Goal: Task Accomplishment & Management: Use online tool/utility

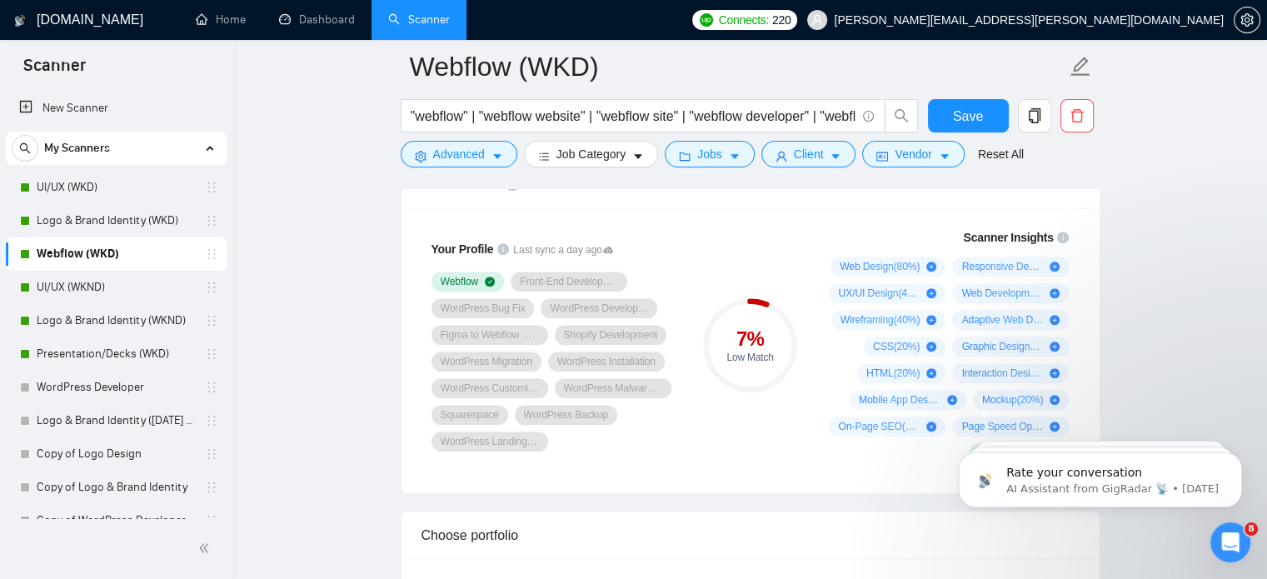
scroll to position [1342, 0]
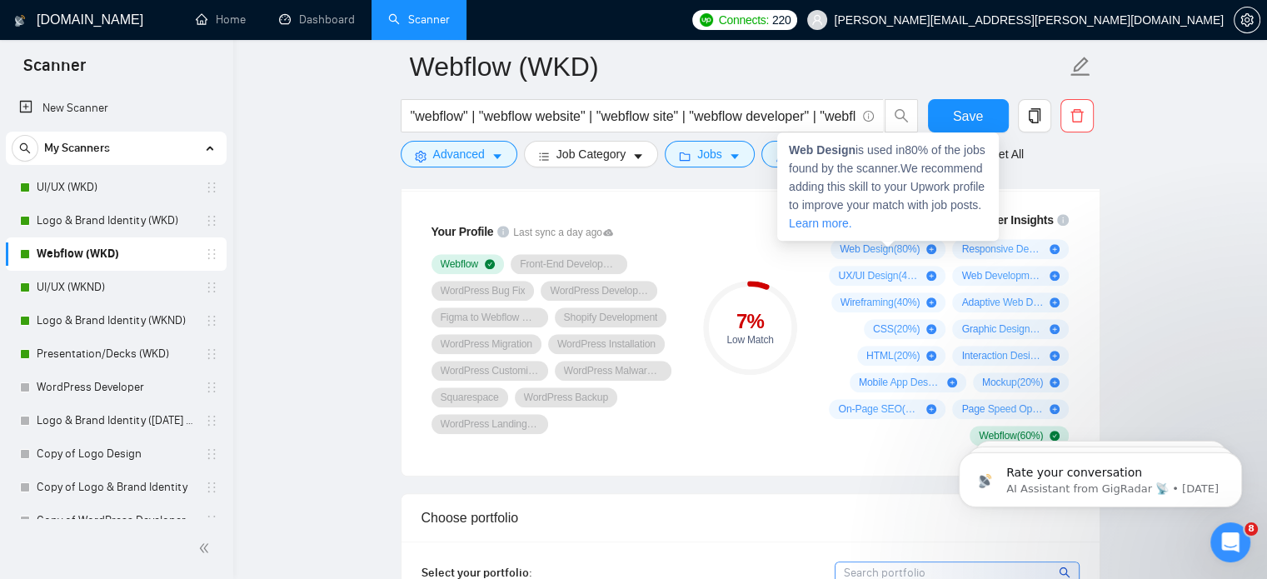
drag, startPoint x: 841, startPoint y: 246, endPoint x: 898, endPoint y: 249, distance: 56.8
click at [898, 249] on span "Web Design ( 80 %)" at bounding box center [880, 248] width 80 height 13
drag, startPoint x: 788, startPoint y: 151, endPoint x: 858, endPoint y: 152, distance: 70.0
click at [858, 152] on span "Web Design is used in 80 % of the jobs found by the scanner. We recommend addin…" at bounding box center [887, 186] width 197 height 87
copy span "Web Design"
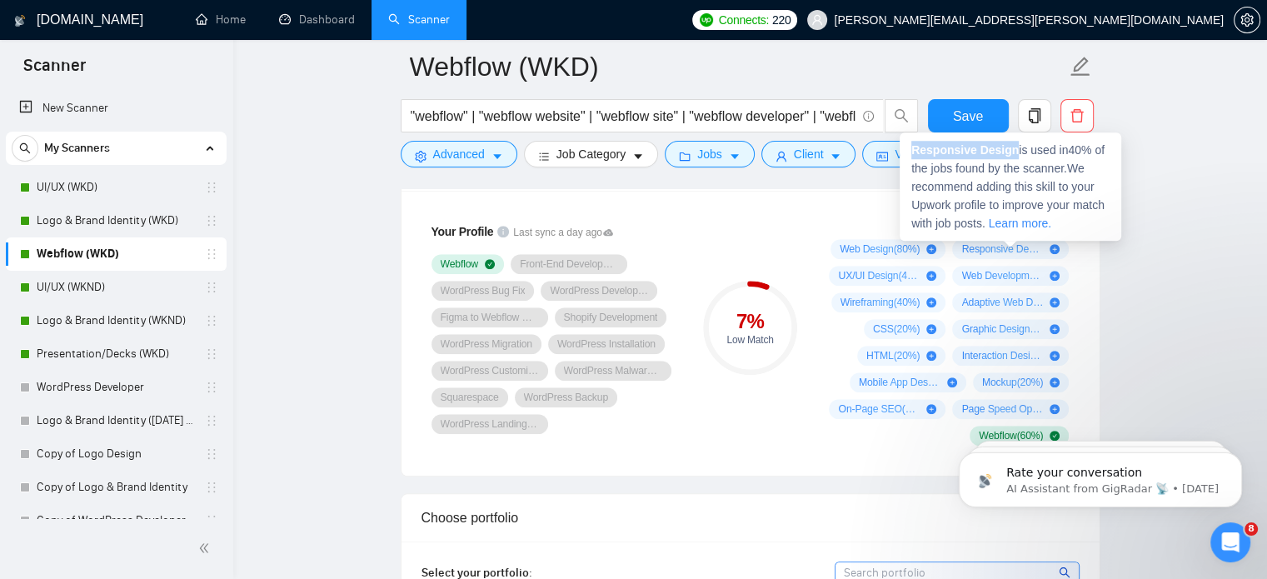
drag, startPoint x: 913, startPoint y: 152, endPoint x: 1012, endPoint y: 147, distance: 99.2
click at [1012, 147] on strong "Responsive Design" at bounding box center [964, 149] width 107 height 13
copy strong "Responsive Design"
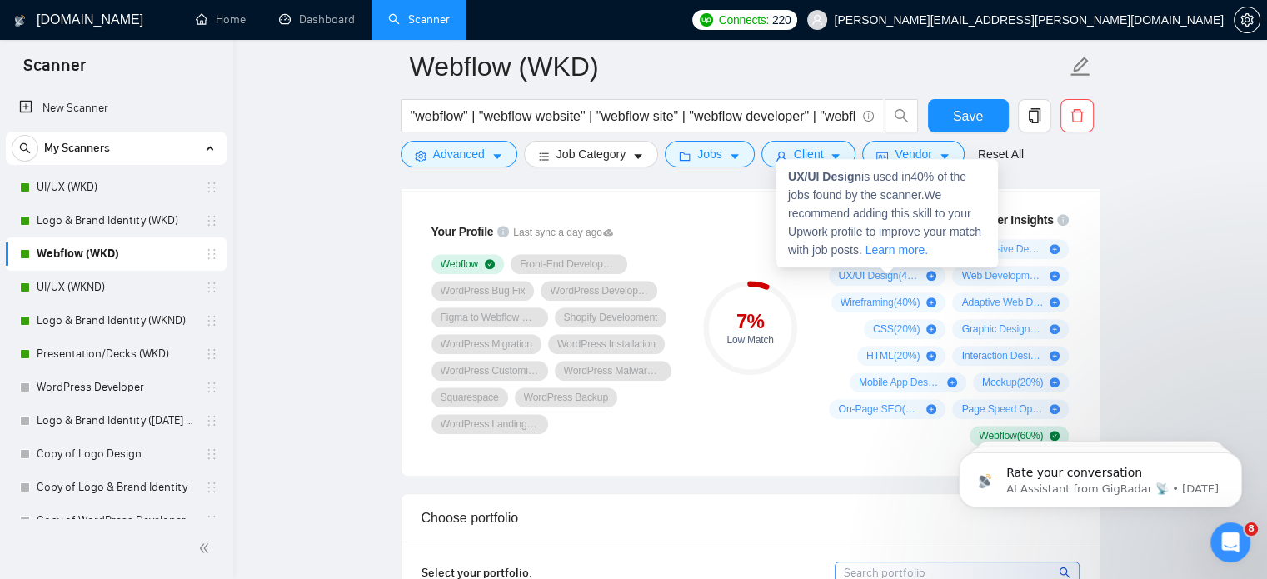
drag, startPoint x: 789, startPoint y: 177, endPoint x: 838, endPoint y: 178, distance: 49.2
click at [838, 178] on strong "UX/UI Design" at bounding box center [824, 176] width 73 height 13
drag, startPoint x: 861, startPoint y: 177, endPoint x: 784, endPoint y: 179, distance: 76.7
click at [784, 179] on div "UX/UI Design is used in 40 % of the jobs found by the scanner. We recommend add…" at bounding box center [887, 213] width 222 height 108
copy strong "UX/UI Design"
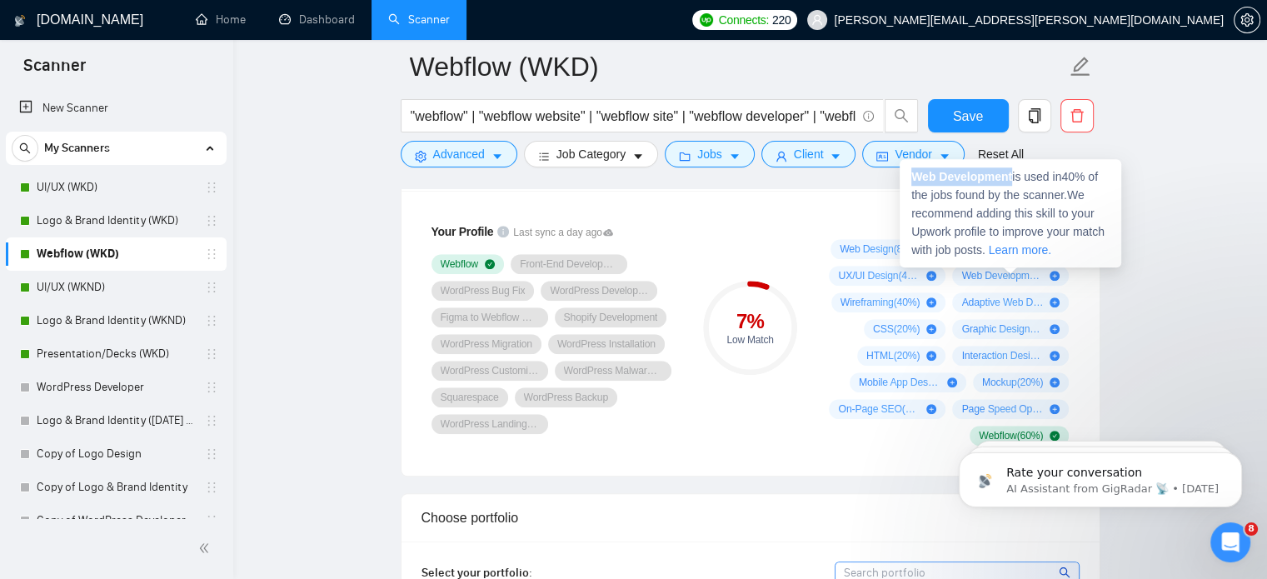
drag, startPoint x: 914, startPoint y: 176, endPoint x: 1011, endPoint y: 176, distance: 96.6
click at [1011, 176] on strong "Web Development" at bounding box center [961, 176] width 101 height 13
copy strong "Web Development"
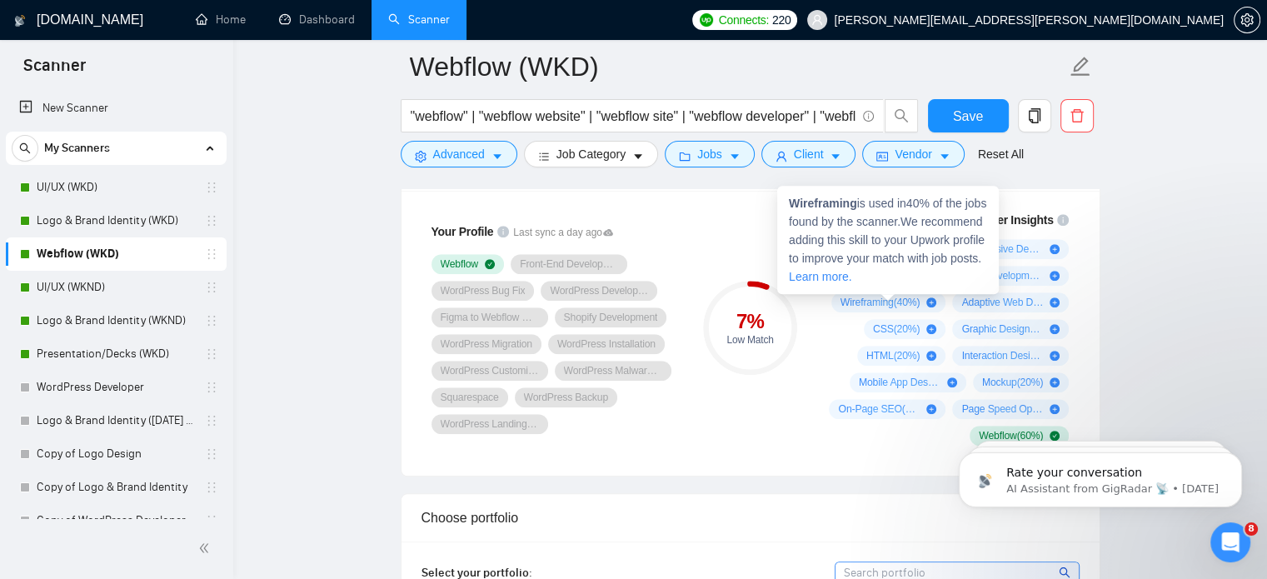
drag, startPoint x: 833, startPoint y: 302, endPoint x: 886, endPoint y: 299, distance: 53.4
click at [886, 299] on div "Wireframing ( 40 %)" at bounding box center [888, 302] width 115 height 20
drag, startPoint x: 786, startPoint y: 202, endPoint x: 860, endPoint y: 198, distance: 73.4
click at [860, 198] on div "Wireframing is used in 40 % of the jobs found by the scanner. We recommend addi…" at bounding box center [888, 240] width 222 height 108
copy span "Wireframing"
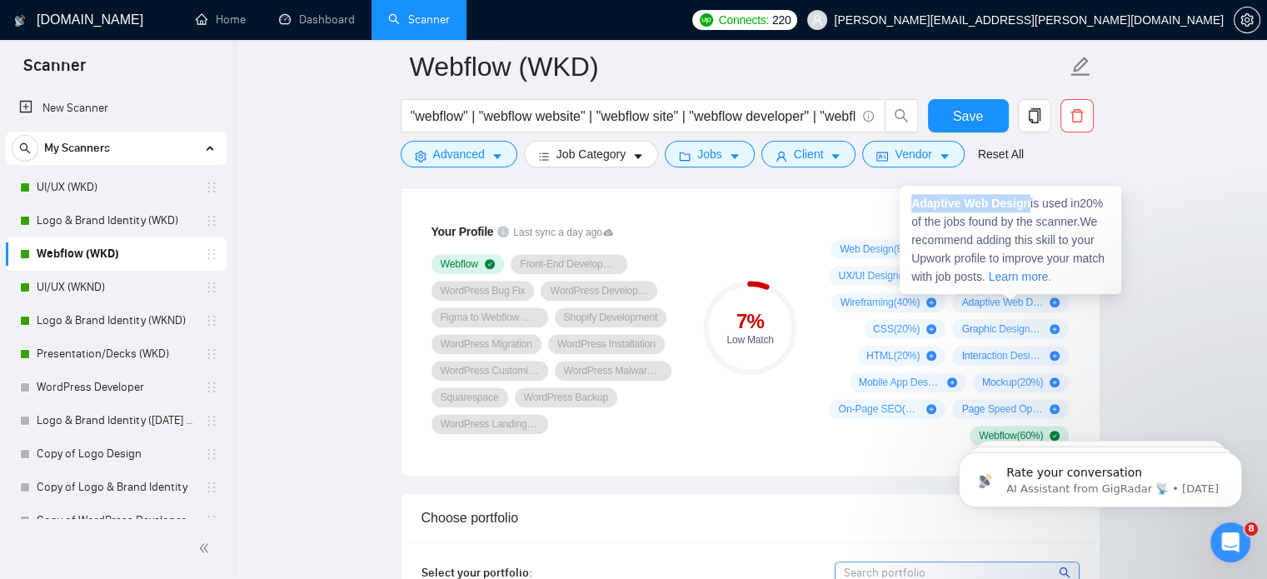
drag, startPoint x: 911, startPoint y: 203, endPoint x: 1027, endPoint y: 200, distance: 116.7
click at [1027, 200] on strong "Adaptive Web Design" at bounding box center [970, 203] width 119 height 13
copy strong "Adaptive Web Design"
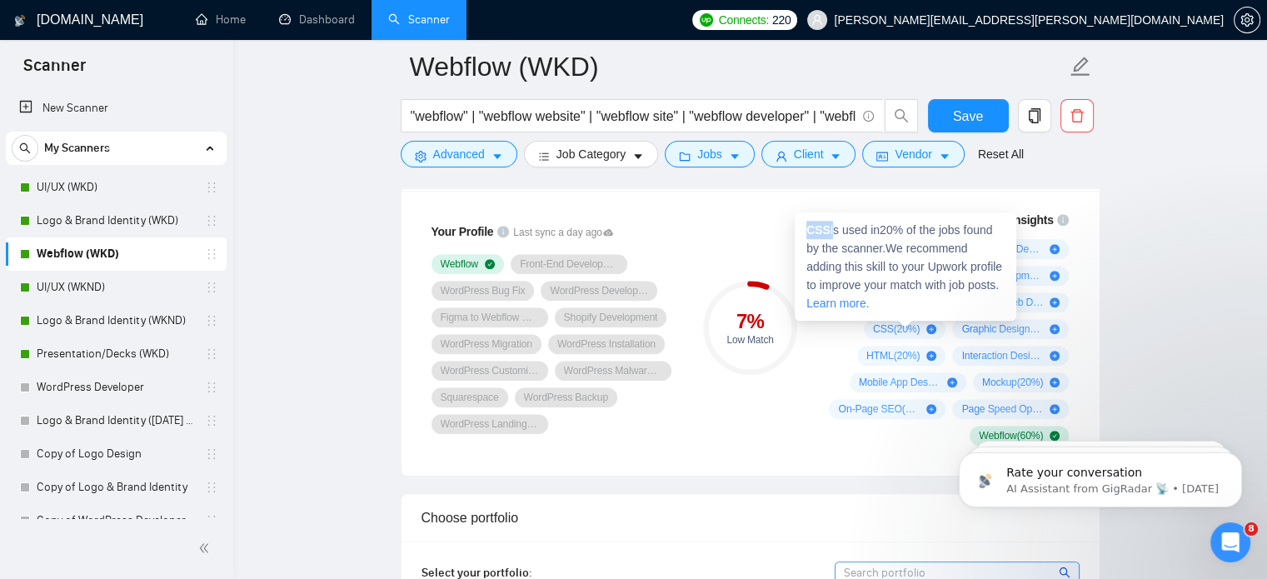
drag, startPoint x: 806, startPoint y: 229, endPoint x: 829, endPoint y: 230, distance: 22.5
click at [829, 230] on span "CSS is used in 20 % of the jobs found by the scanner. We recommend adding this …" at bounding box center [904, 266] width 196 height 87
copy span "CSS"
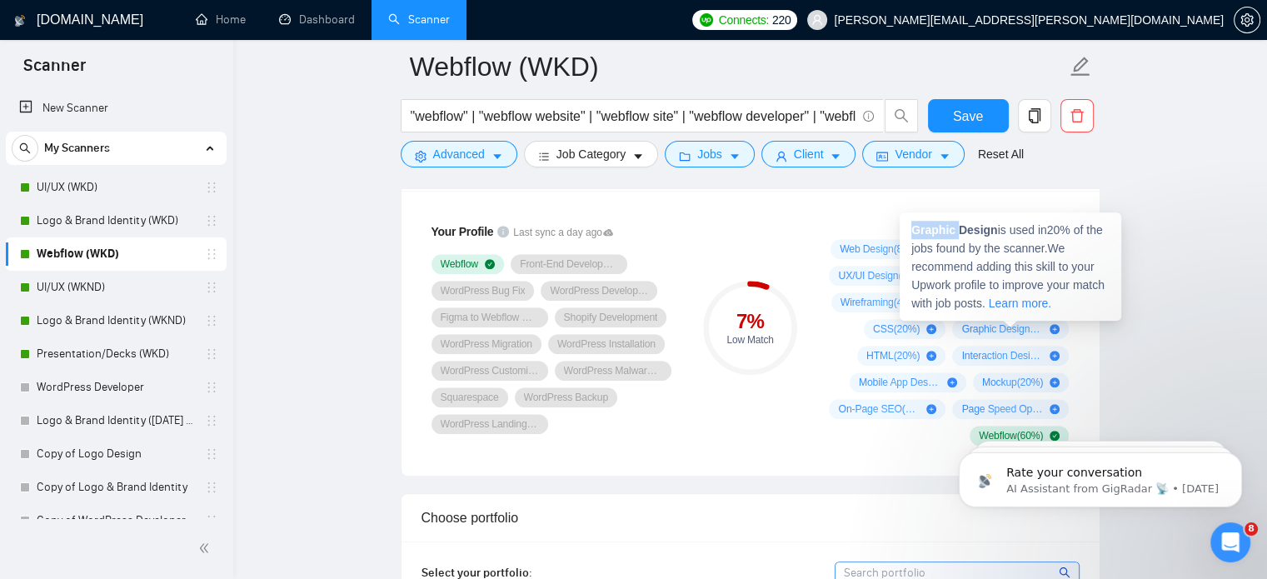
drag, startPoint x: 911, startPoint y: 229, endPoint x: 966, endPoint y: 228, distance: 55.8
click at [966, 228] on strong "Graphic Design" at bounding box center [954, 229] width 86 height 13
click at [993, 229] on strong "Graphic Design" at bounding box center [954, 229] width 86 height 13
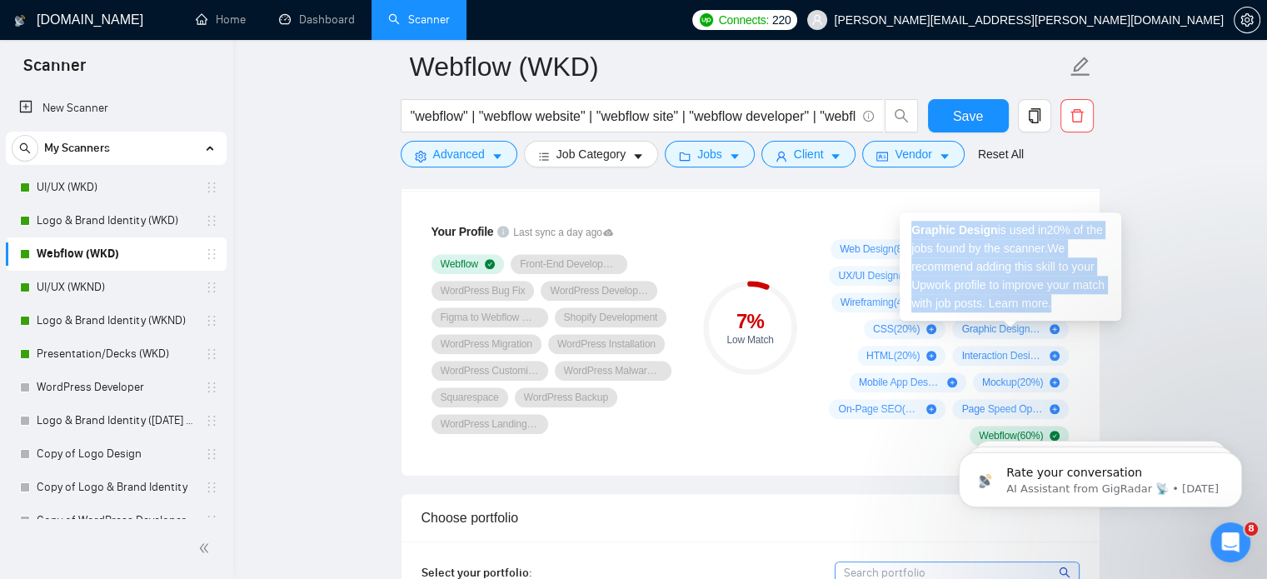
drag, startPoint x: 993, startPoint y: 229, endPoint x: 937, endPoint y: 229, distance: 55.8
click at [937, 229] on strong "Graphic Design" at bounding box center [954, 229] width 86 height 13
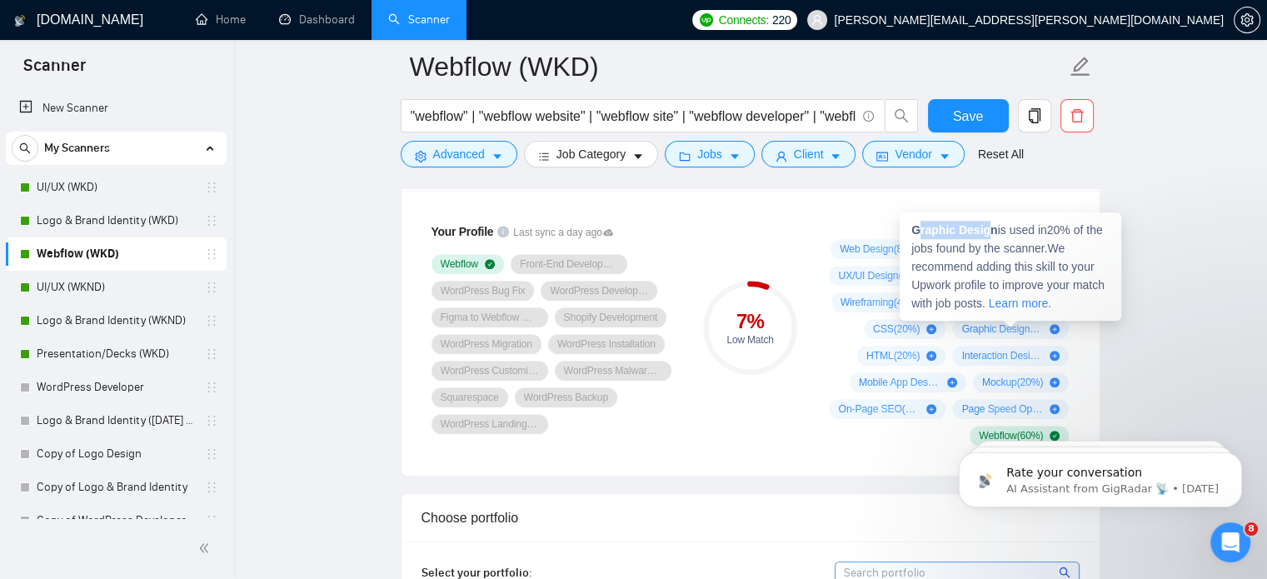
drag, startPoint x: 916, startPoint y: 226, endPoint x: 986, endPoint y: 224, distance: 70.8
click at [986, 224] on strong "Graphic Design" at bounding box center [954, 229] width 86 height 13
drag, startPoint x: 913, startPoint y: 229, endPoint x: 996, endPoint y: 231, distance: 83.3
click at [996, 231] on span "Graphic Design is used in 20 % of the jobs found by the scanner. We recommend a…" at bounding box center [1007, 266] width 193 height 87
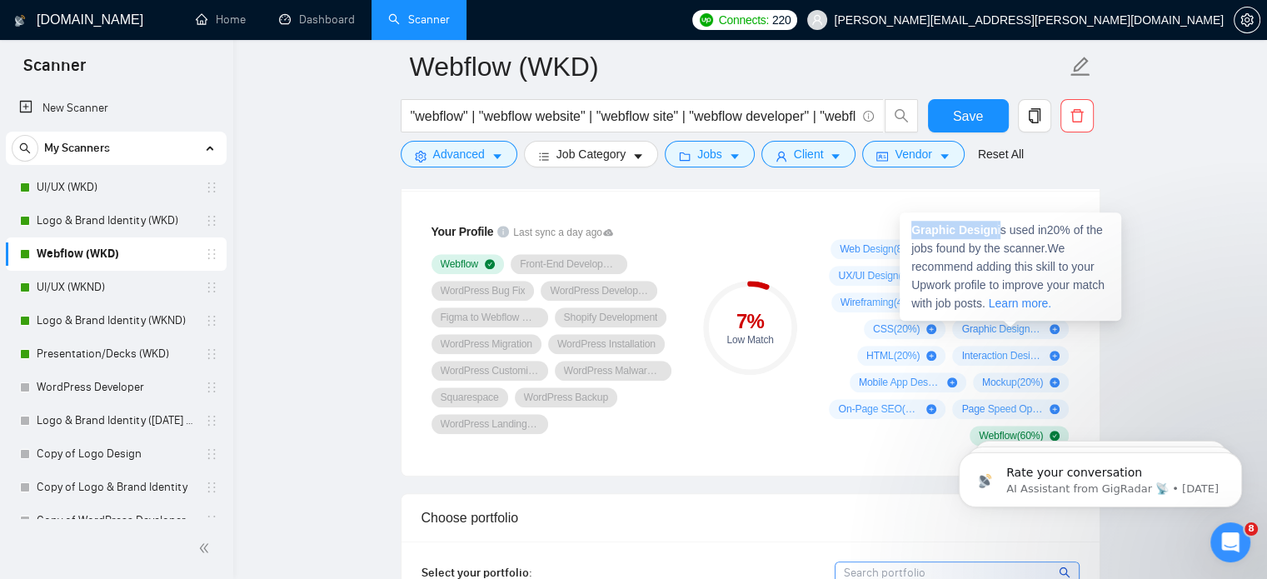
copy span "Graphic Design"
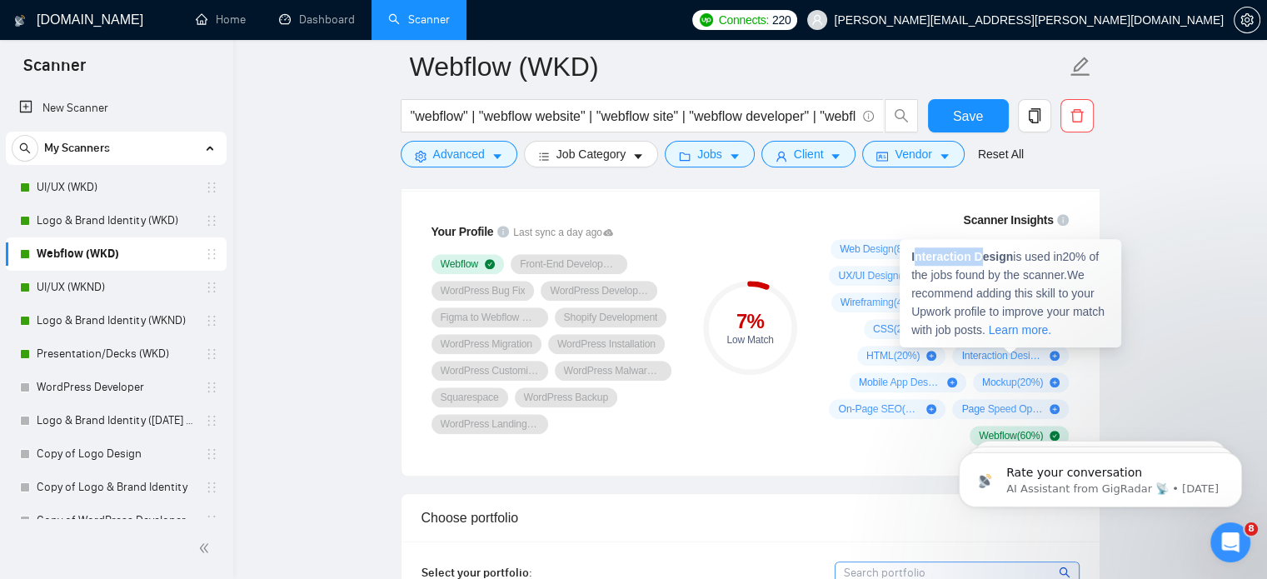
drag, startPoint x: 913, startPoint y: 257, endPoint x: 983, endPoint y: 257, distance: 70.0
click at [983, 257] on strong "Interaction Design" at bounding box center [962, 256] width 102 height 13
drag, startPoint x: 911, startPoint y: 256, endPoint x: 1010, endPoint y: 255, distance: 98.3
click at [1010, 255] on strong "Interaction Design" at bounding box center [962, 256] width 102 height 13
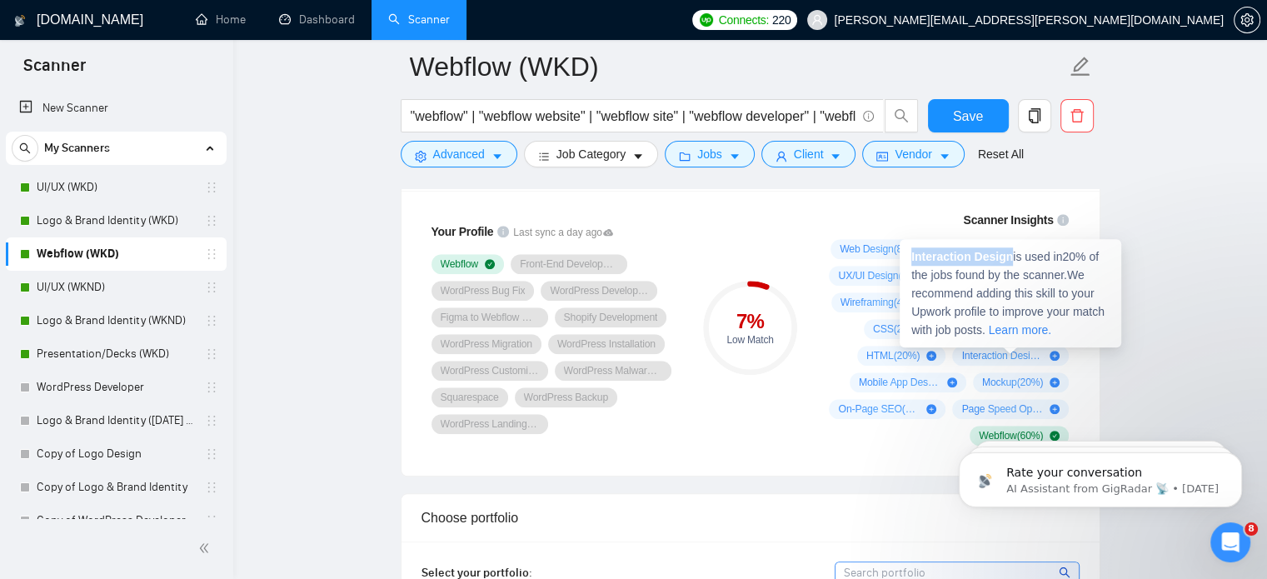
copy strong "Interaction Design"
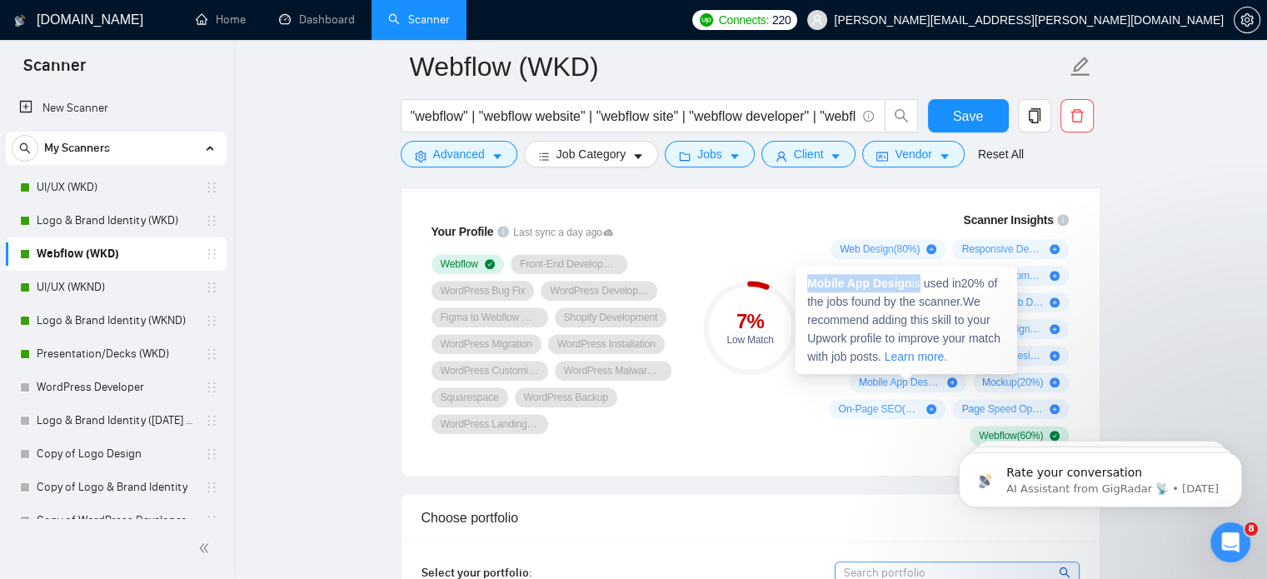
drag, startPoint x: 810, startPoint y: 282, endPoint x: 920, endPoint y: 282, distance: 110.0
click at [920, 282] on span "Mobile App Design is used in 20 % of the jobs found by the scanner. We recommen…" at bounding box center [903, 320] width 193 height 87
copy span "Mobile App Design i"
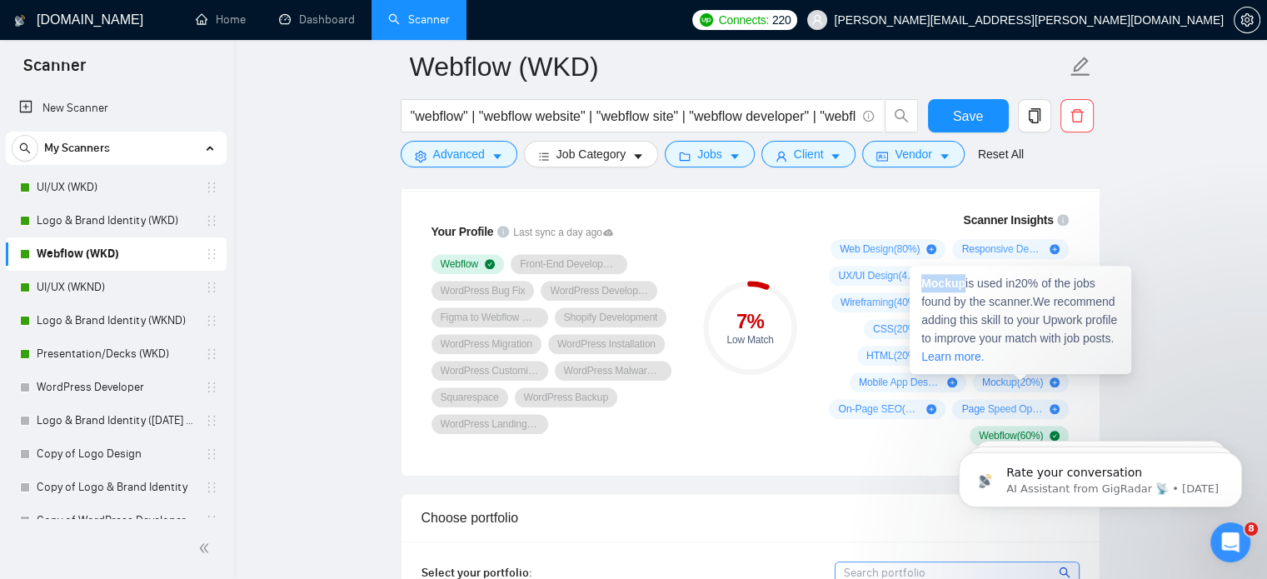
drag, startPoint x: 923, startPoint y: 283, endPoint x: 964, endPoint y: 285, distance: 40.9
click at [964, 285] on strong "Mockup" at bounding box center [943, 283] width 44 height 13
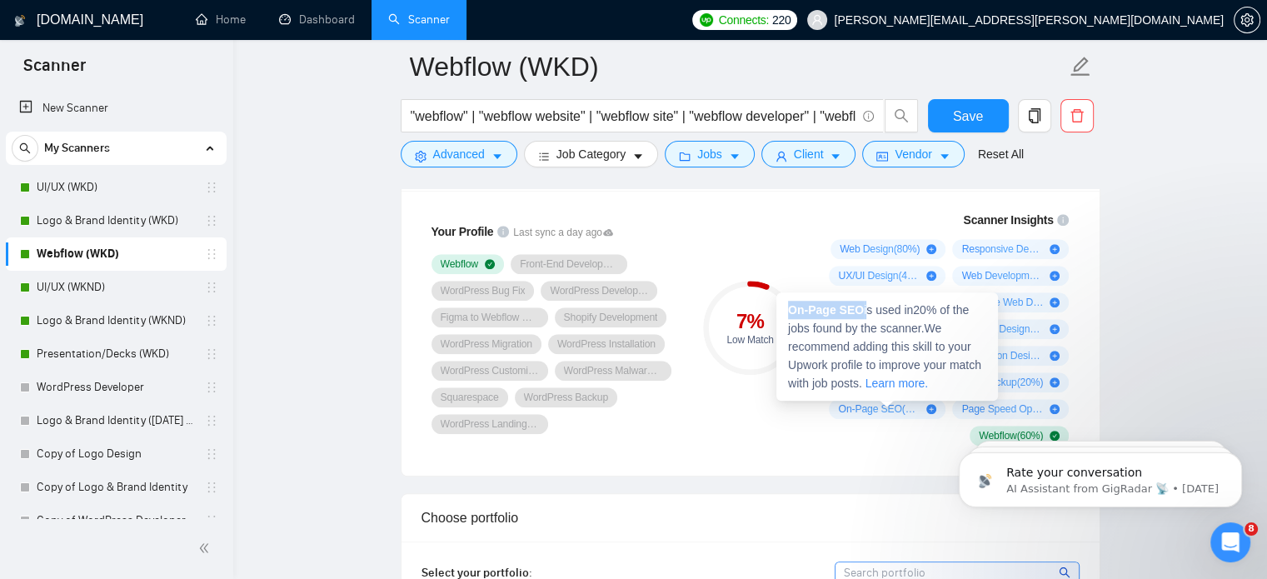
drag, startPoint x: 790, startPoint y: 308, endPoint x: 863, endPoint y: 308, distance: 73.3
click at [863, 308] on span "On-Page SEO is used in 20 % of the jobs found by the scanner. We recommend addi…" at bounding box center [884, 346] width 193 height 87
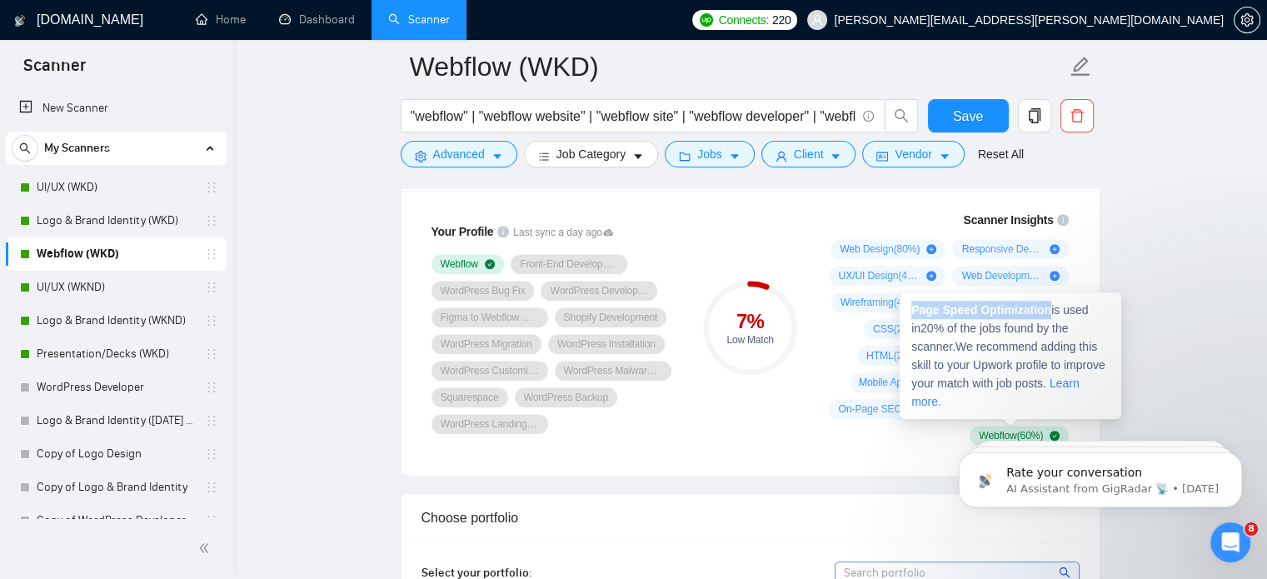
drag, startPoint x: 913, startPoint y: 311, endPoint x: 1046, endPoint y: 305, distance: 133.4
click at [1046, 305] on strong "Page Speed Optimization" at bounding box center [981, 309] width 140 height 13
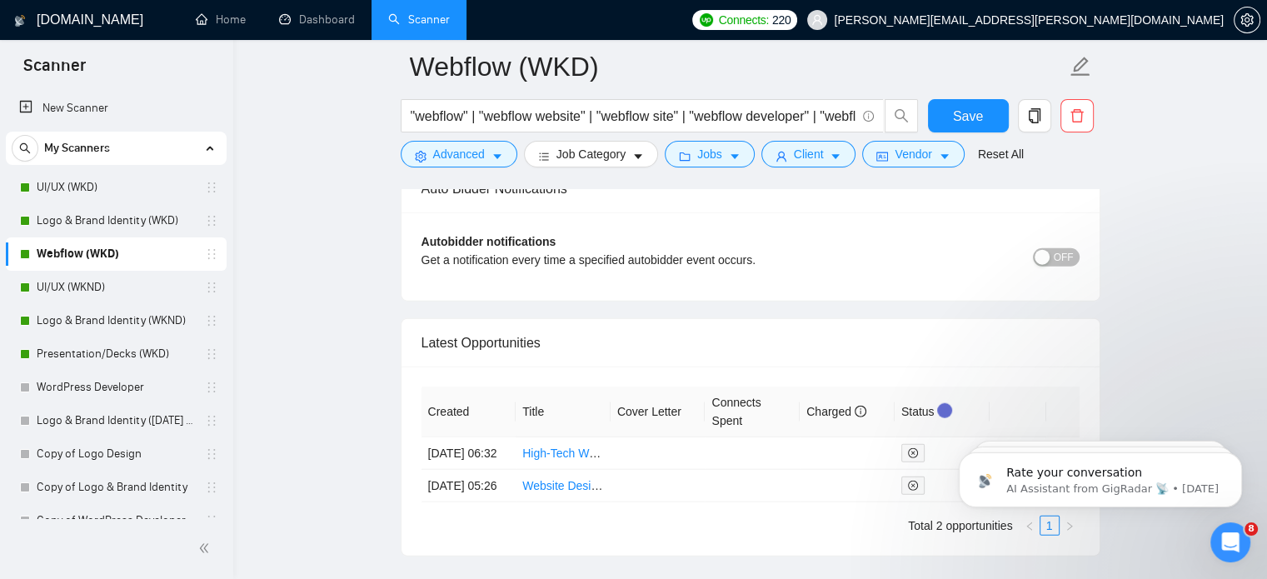
scroll to position [4296, 0]
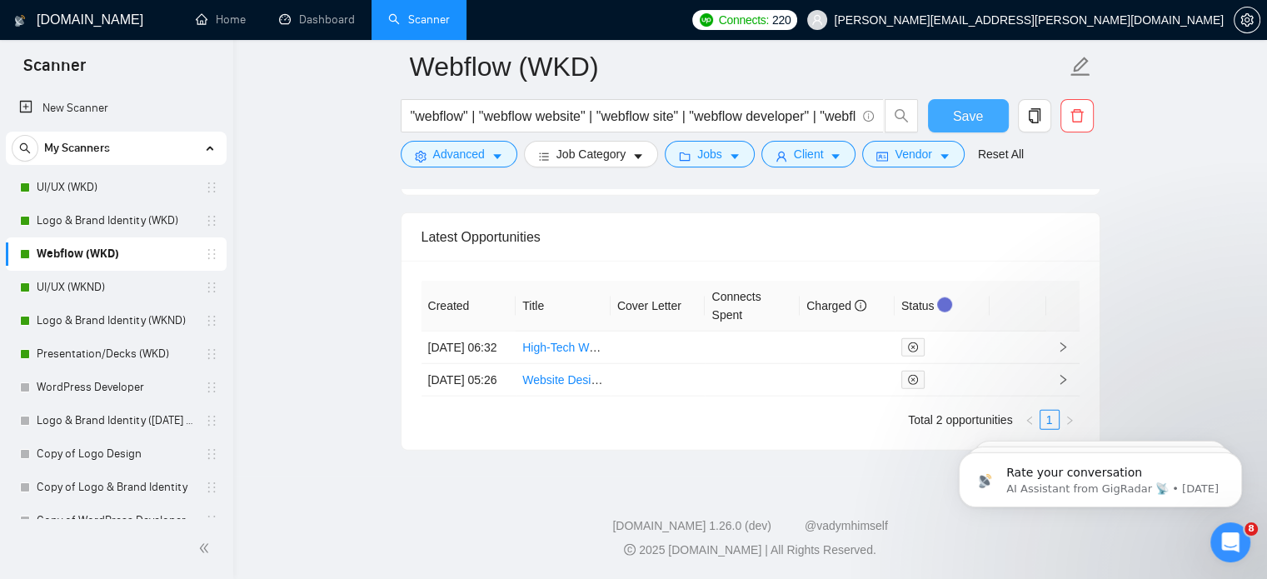
click at [956, 107] on span "Save" at bounding box center [968, 116] width 30 height 21
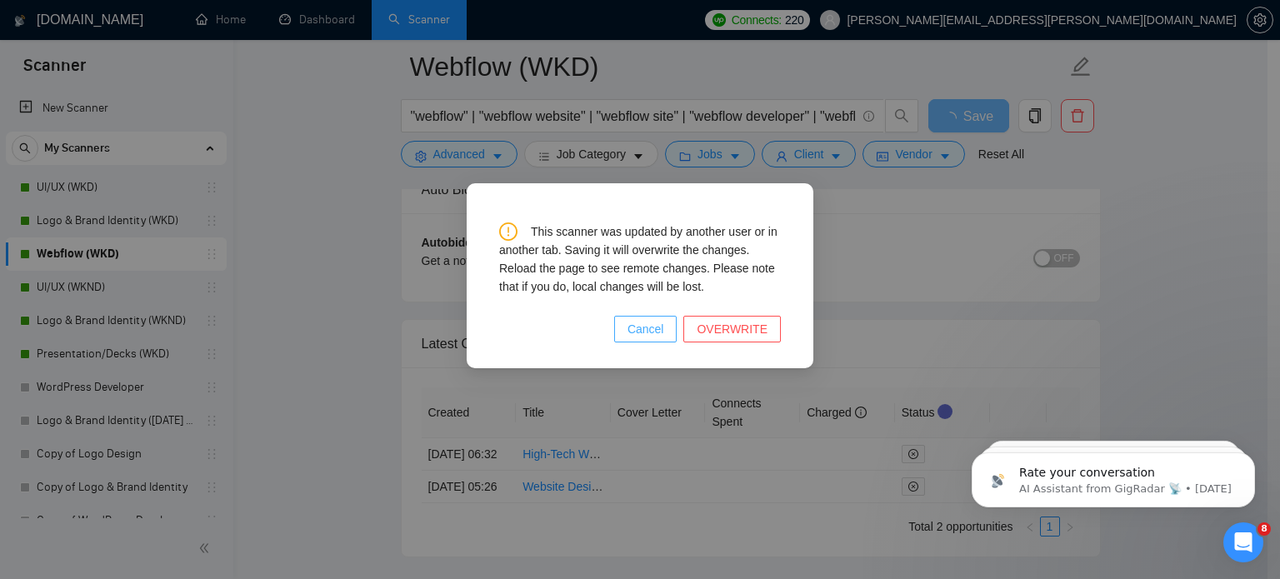
click at [664, 326] on span "Cancel" at bounding box center [645, 329] width 37 height 18
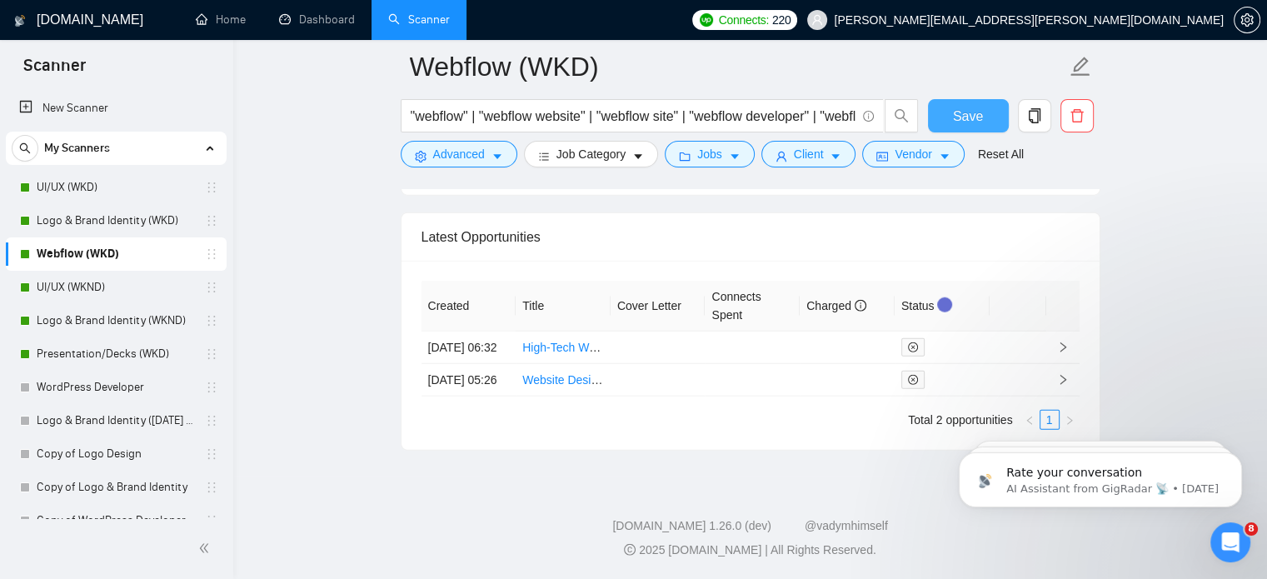
scroll to position [4352, 0]
click at [97, 300] on link "UI/UX (WKND)" at bounding box center [116, 287] width 158 height 33
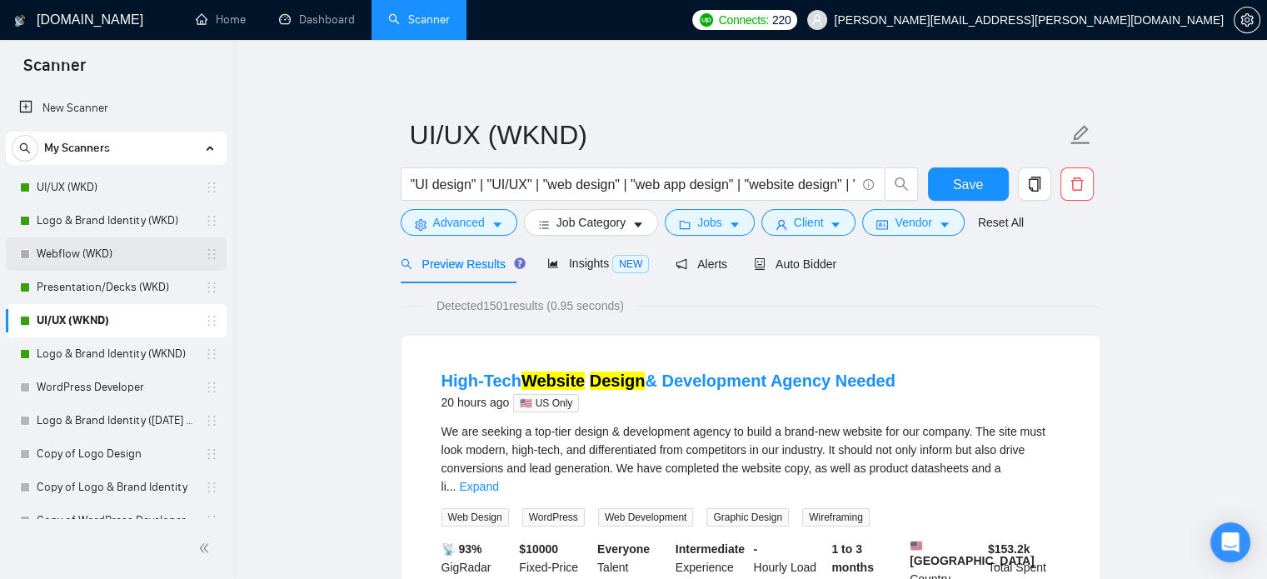
click at [106, 252] on link "Webflow (WKD)" at bounding box center [116, 253] width 158 height 33
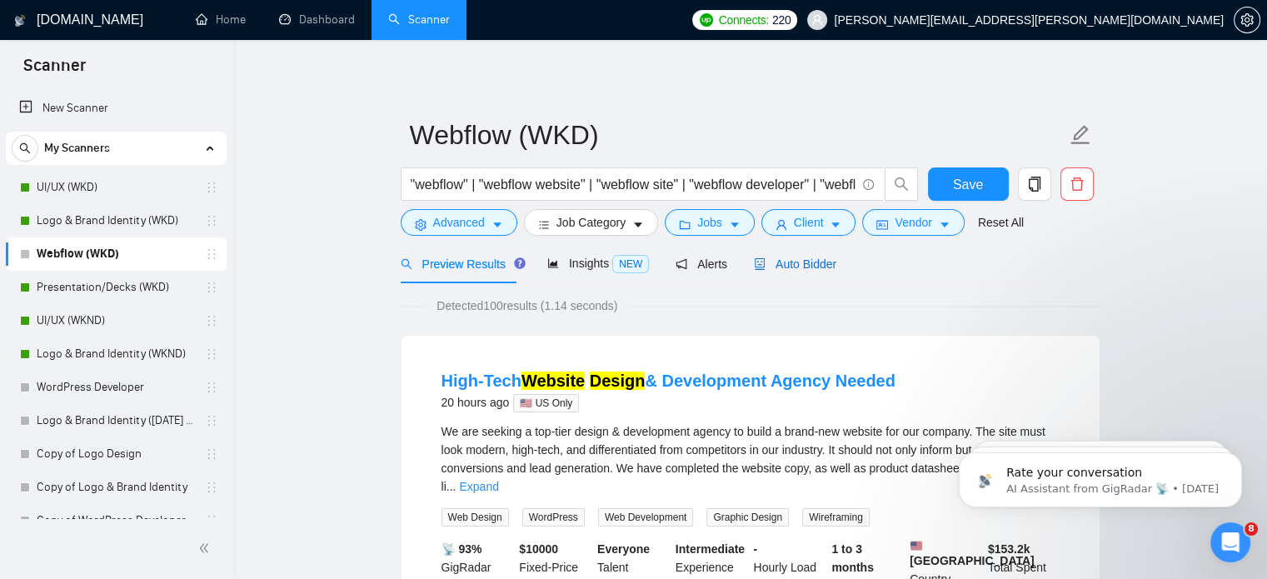
click at [801, 272] on div "Auto Bidder" at bounding box center [795, 264] width 82 height 18
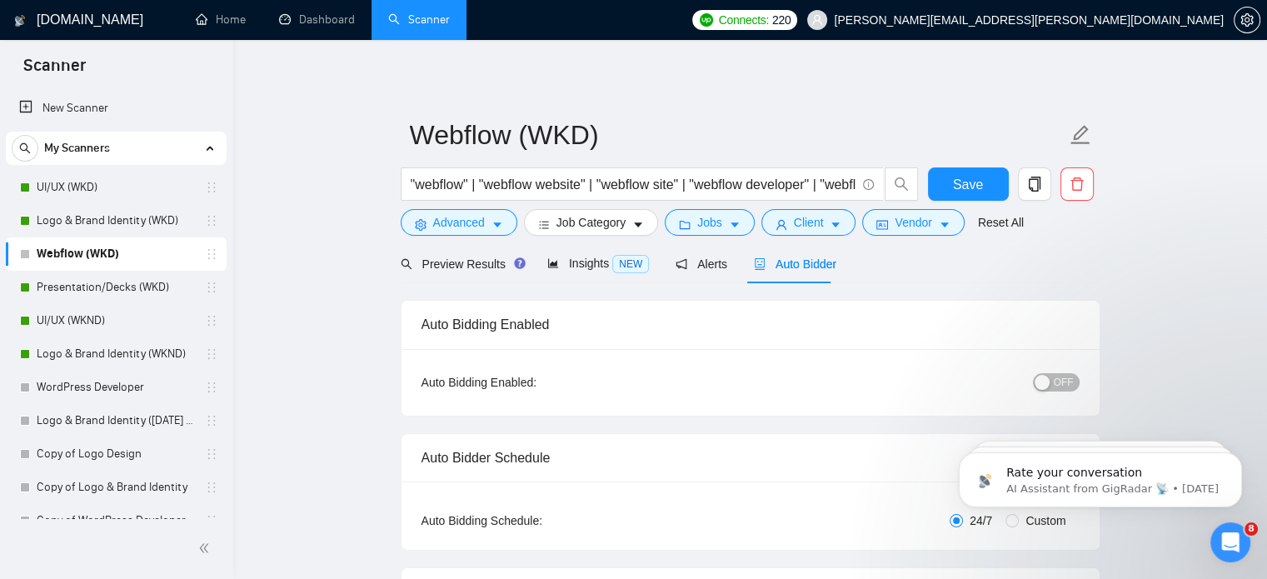
radio input "false"
radio input "true"
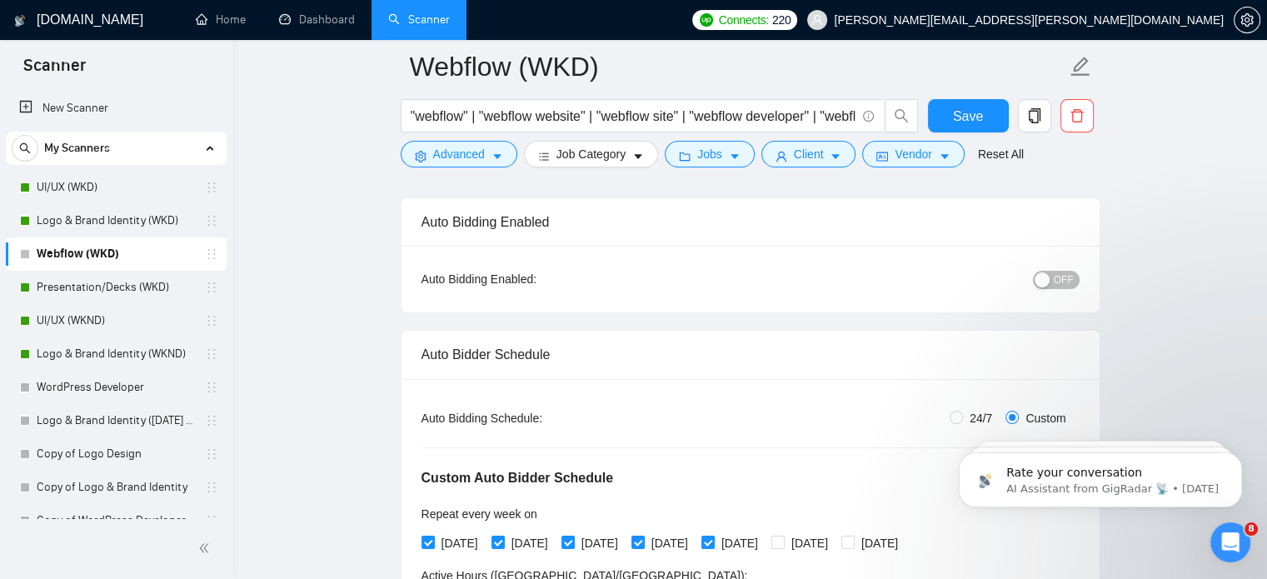
scroll to position [172, 0]
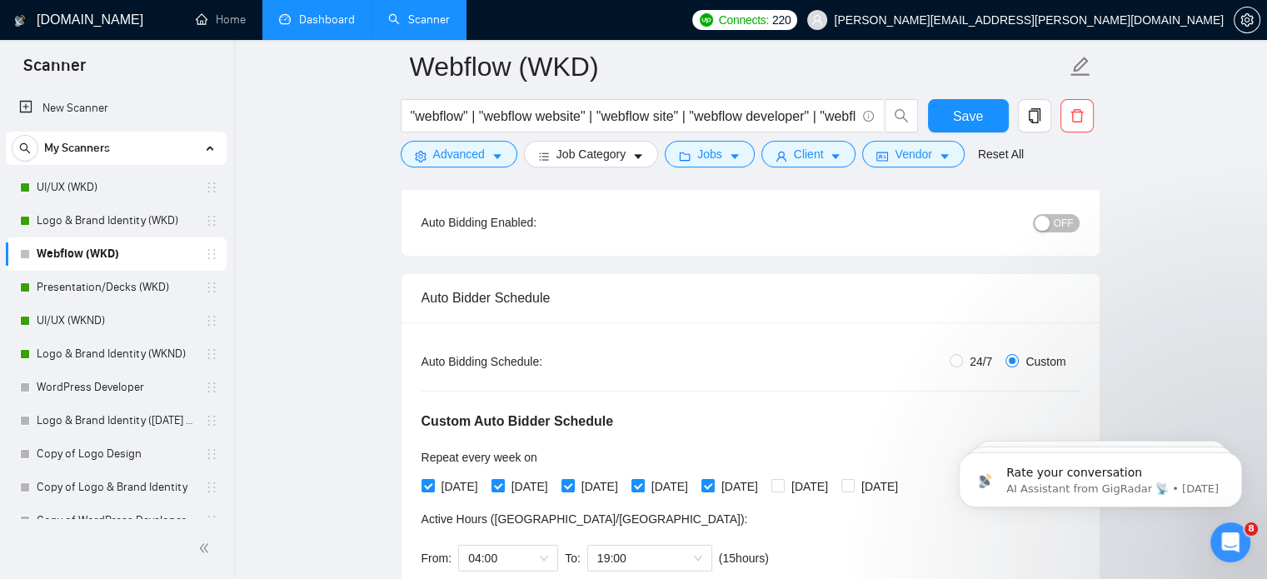
click at [327, 27] on link "Dashboard" at bounding box center [317, 19] width 76 height 14
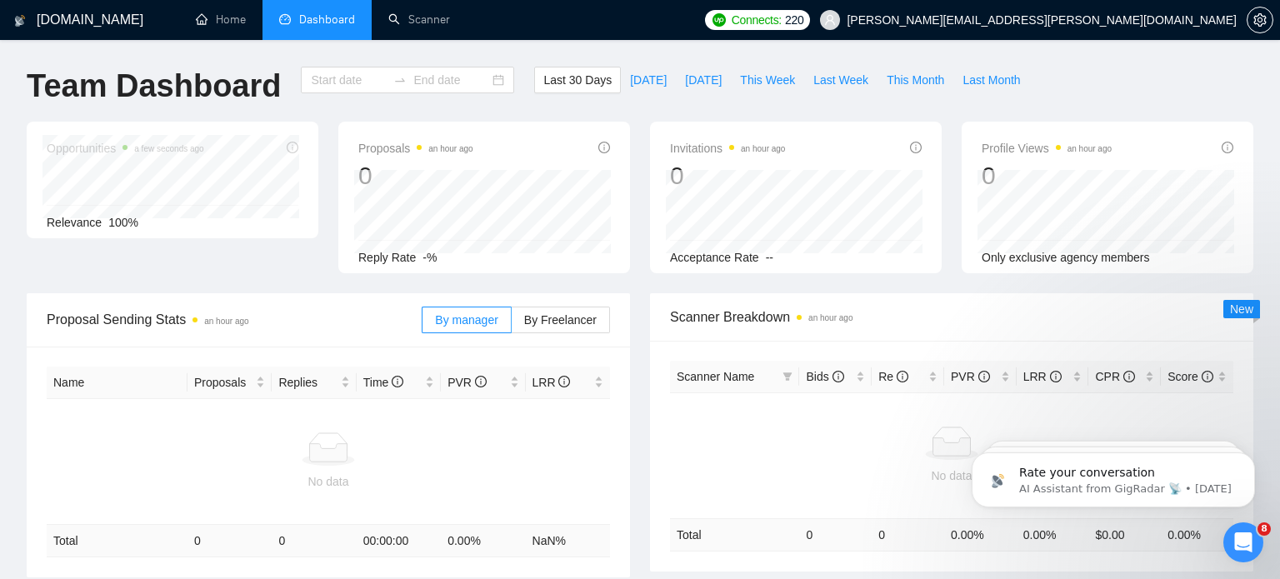
type input "2025-07-29"
type input "2025-08-28"
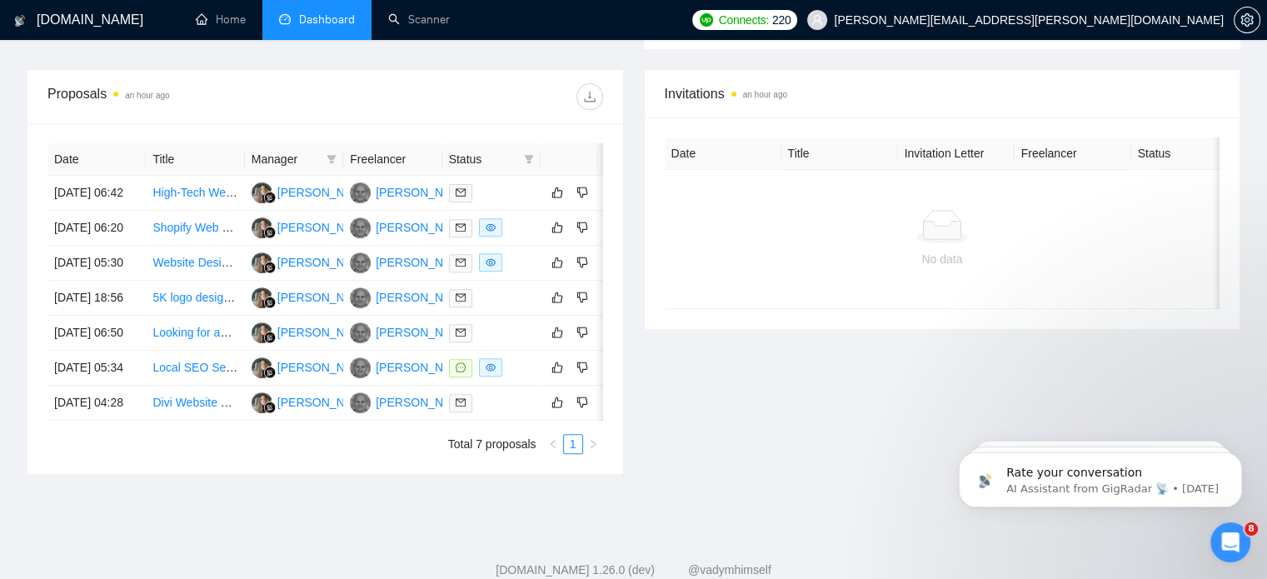
scroll to position [593, 0]
click at [219, 373] on link "Local SEO Service Page Development (15-25 new pages) for Existing Marketing Age…" at bounding box center [405, 366] width 507 height 13
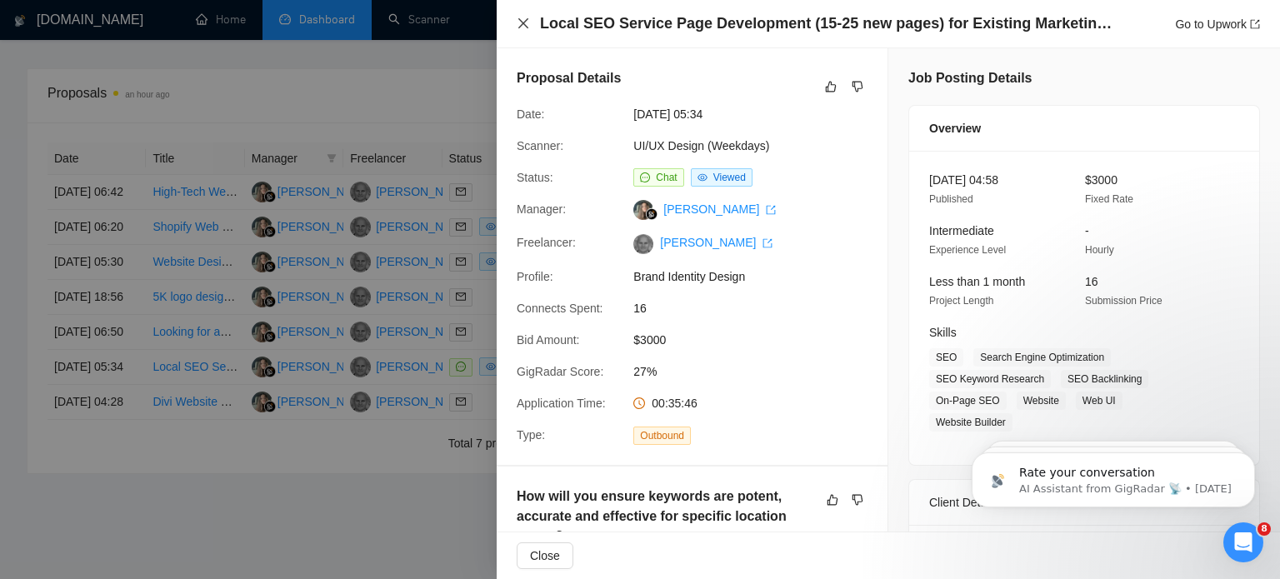
click at [517, 26] on icon "close" at bounding box center [523, 23] width 13 height 13
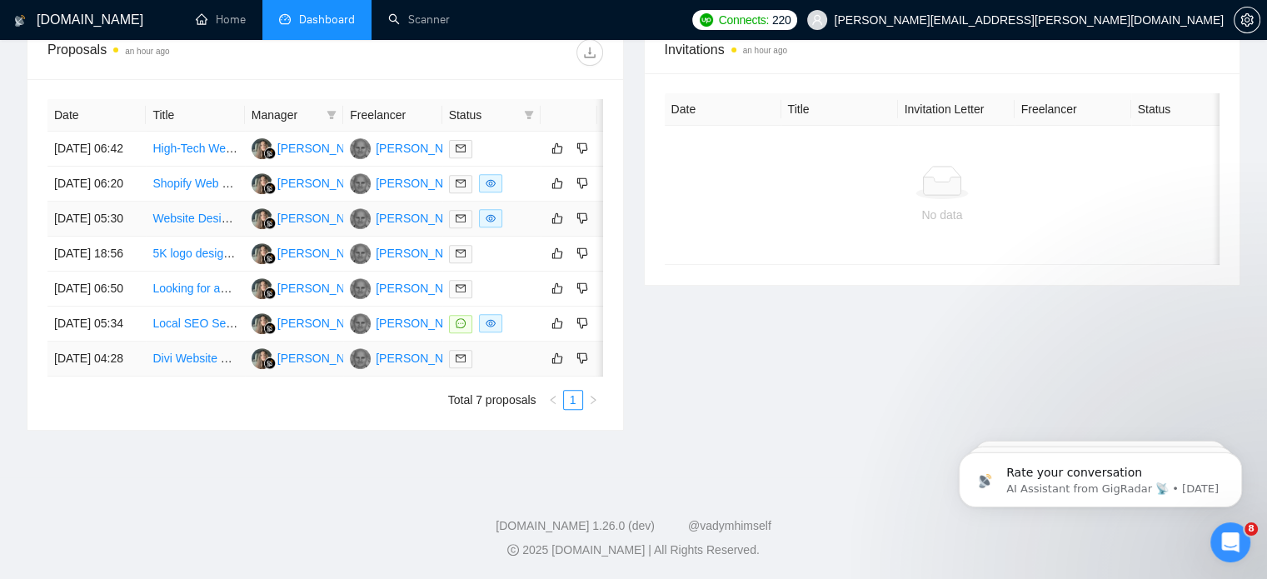
scroll to position [653, 0]
drag, startPoint x: 172, startPoint y: 137, endPoint x: 760, endPoint y: 302, distance: 609.9
click at [760, 302] on div "Invitations an hour ago Date Title Invitation Letter Freelancer Status No data" at bounding box center [942, 228] width 617 height 406
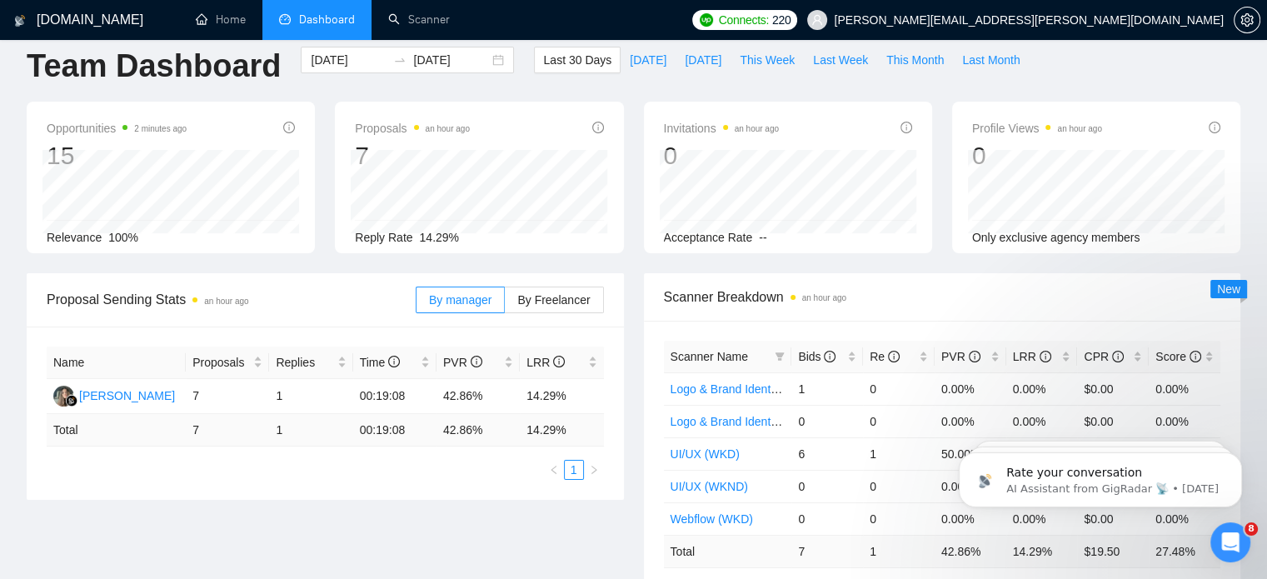
scroll to position [0, 0]
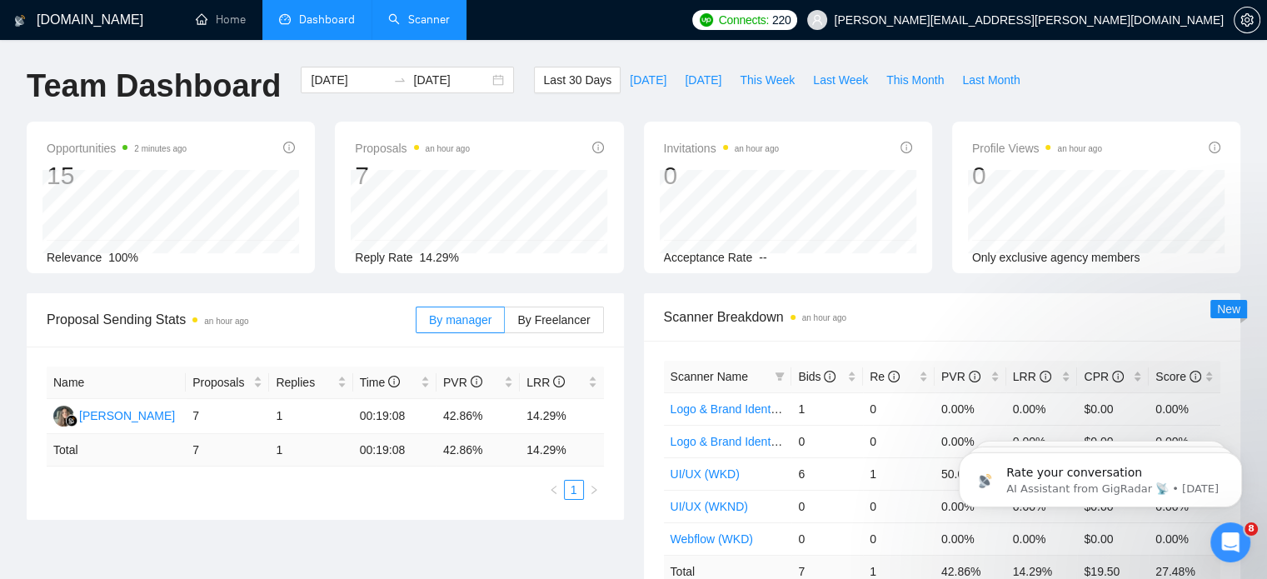
click at [397, 25] on link "Scanner" at bounding box center [419, 19] width 62 height 14
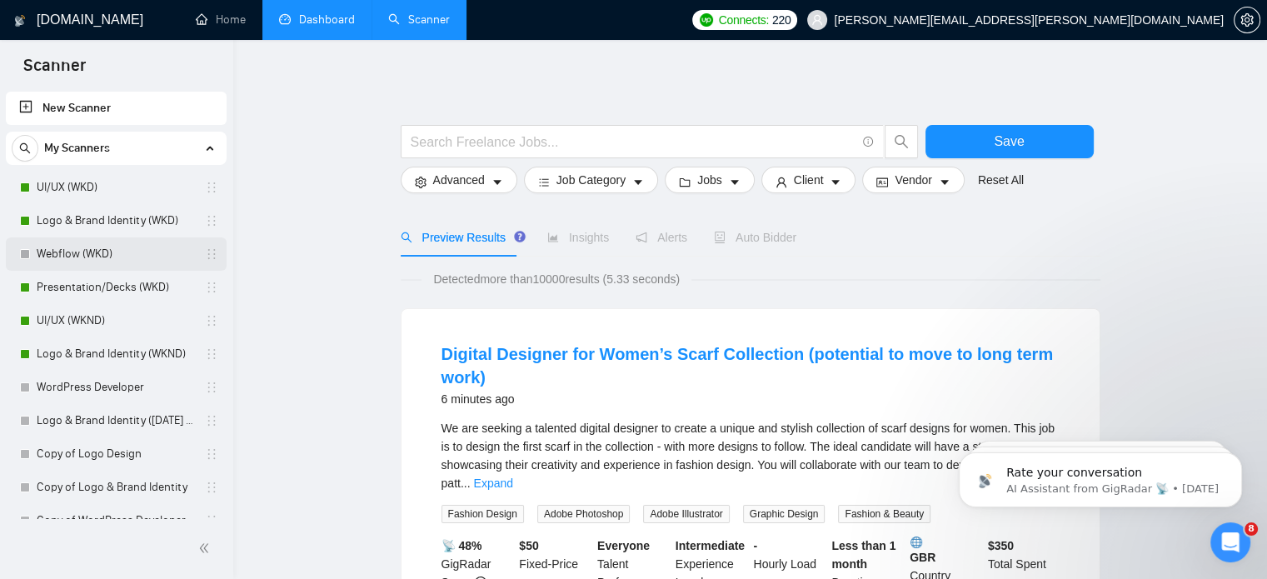
click at [88, 249] on link "Webflow (WKD)" at bounding box center [116, 253] width 158 height 33
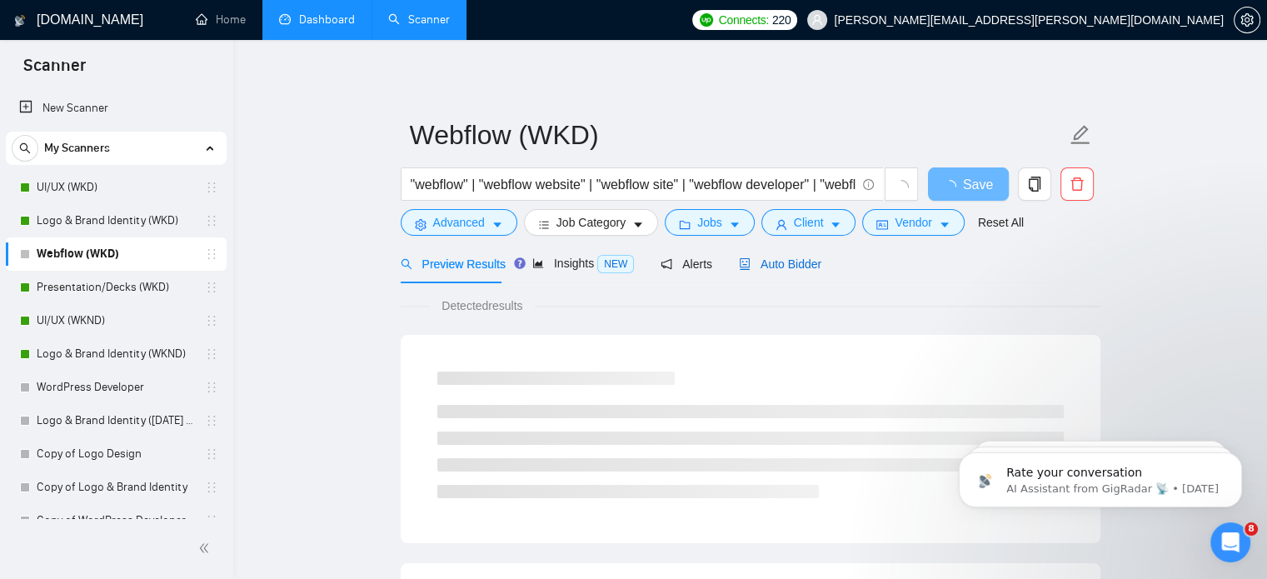
click at [753, 263] on span "Auto Bidder" at bounding box center [780, 263] width 82 height 13
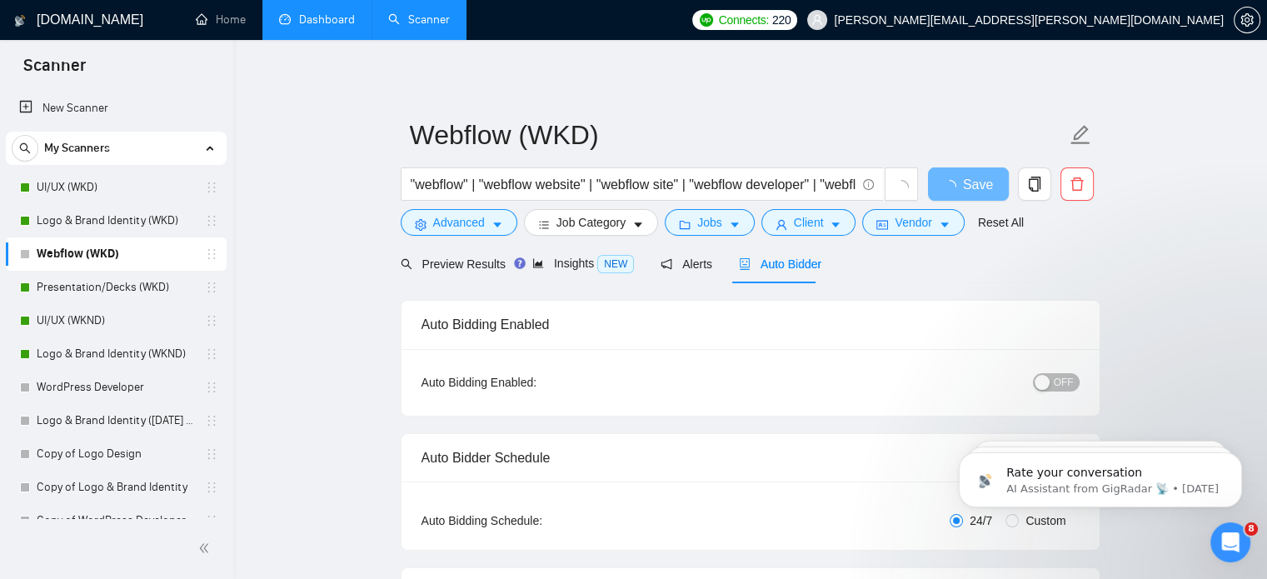
radio input "false"
radio input "true"
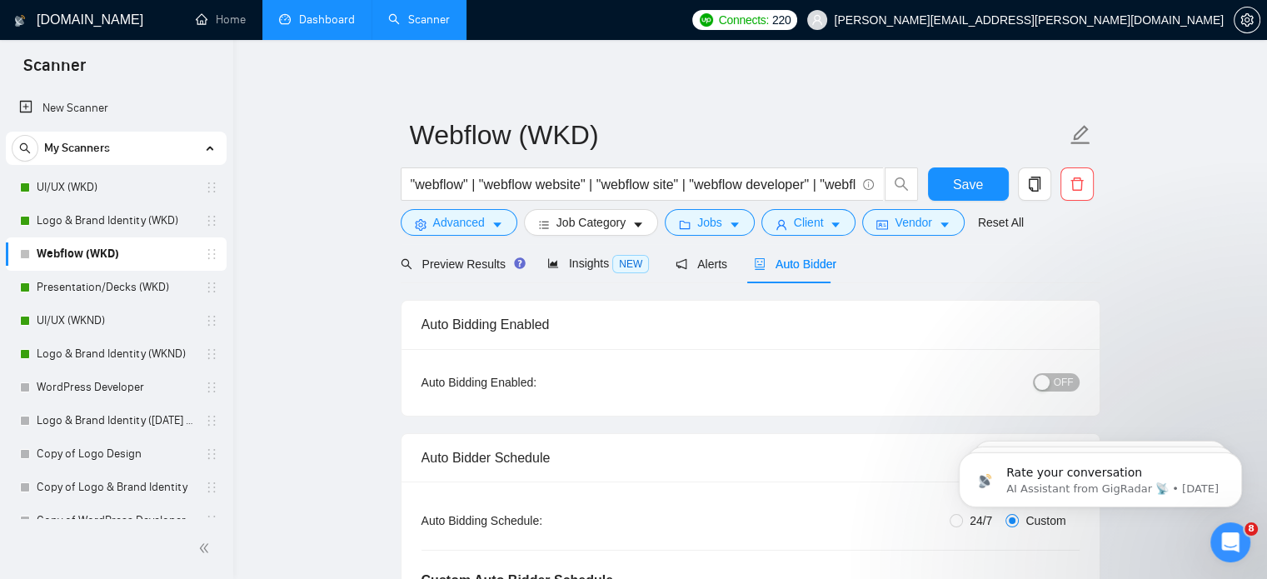
click at [1062, 386] on span "OFF" at bounding box center [1064, 382] width 20 height 18
click at [957, 188] on span "Save" at bounding box center [968, 184] width 30 height 21
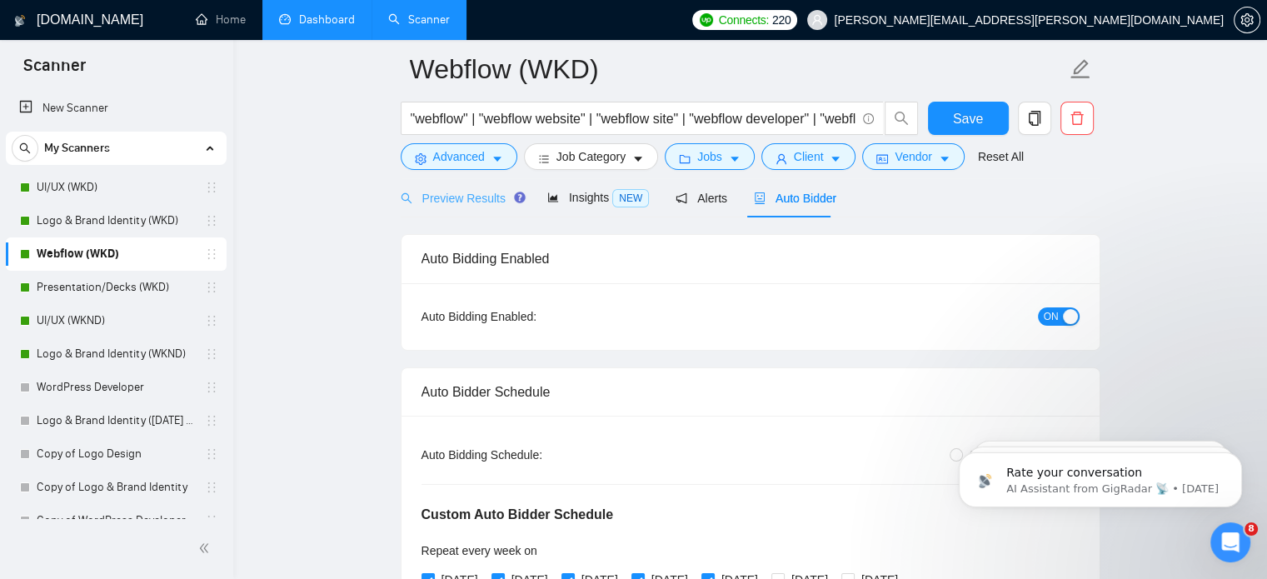
click at [447, 212] on div "Preview Results" at bounding box center [461, 197] width 120 height 39
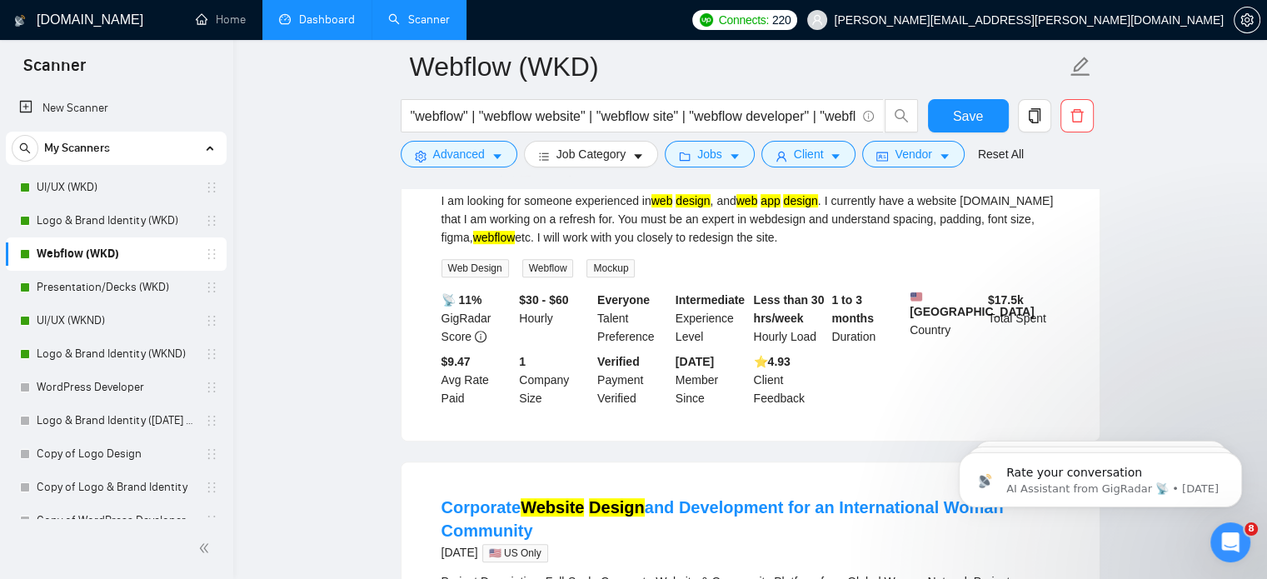
scroll to position [627, 0]
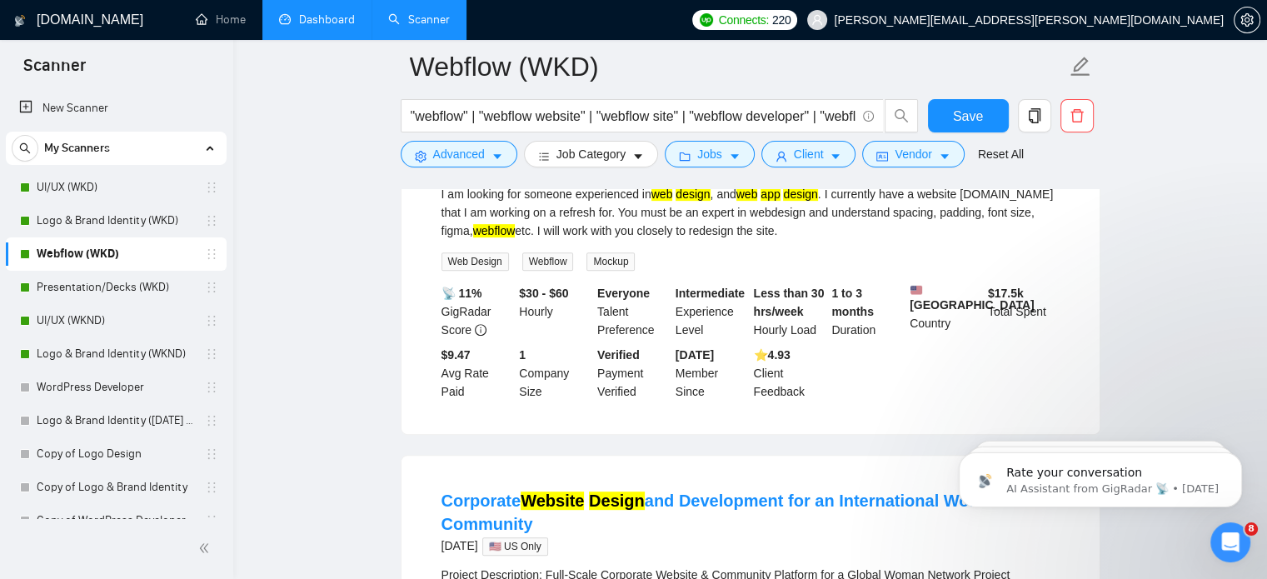
click at [340, 16] on link "Dashboard" at bounding box center [317, 19] width 76 height 14
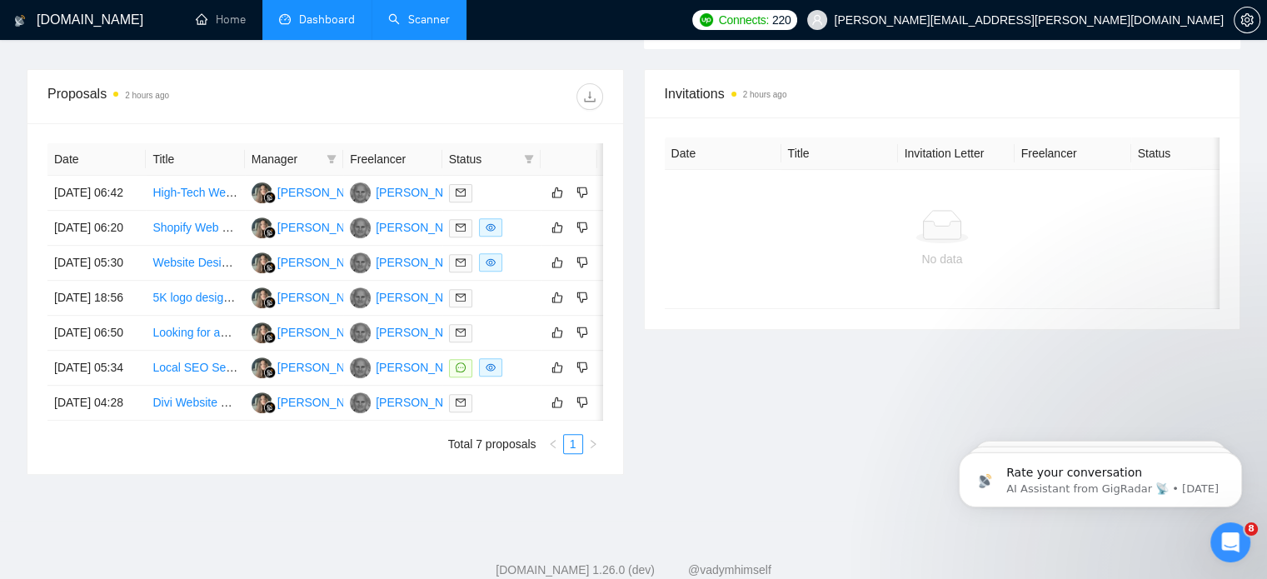
scroll to position [597, 0]
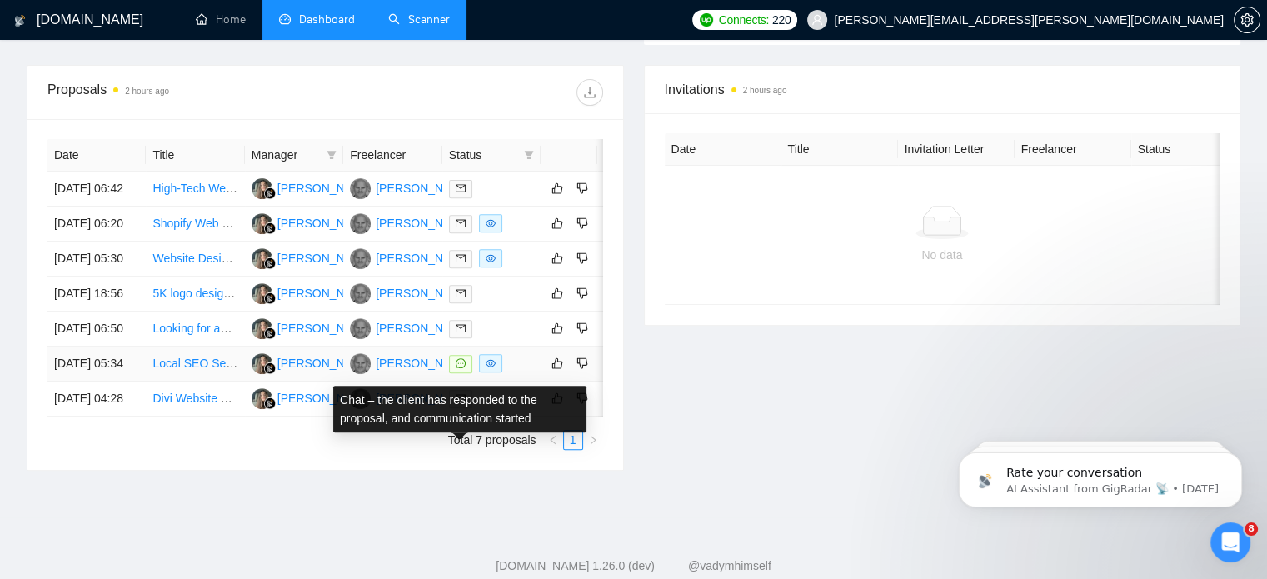
click at [463, 368] on icon "message" at bounding box center [461, 363] width 10 height 10
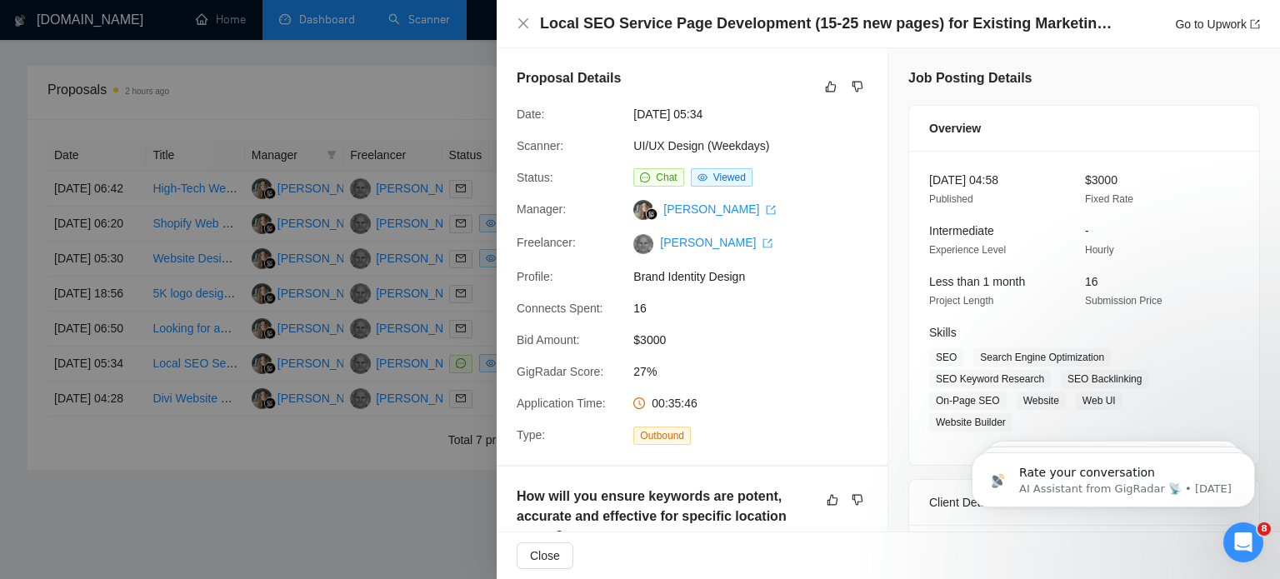
click at [531, 27] on div "Local SEO Service Page Development (15-25 new pages) for Existing Marketing Age…" at bounding box center [888, 23] width 743 height 21
click at [518, 27] on icon "close" at bounding box center [523, 23] width 10 height 10
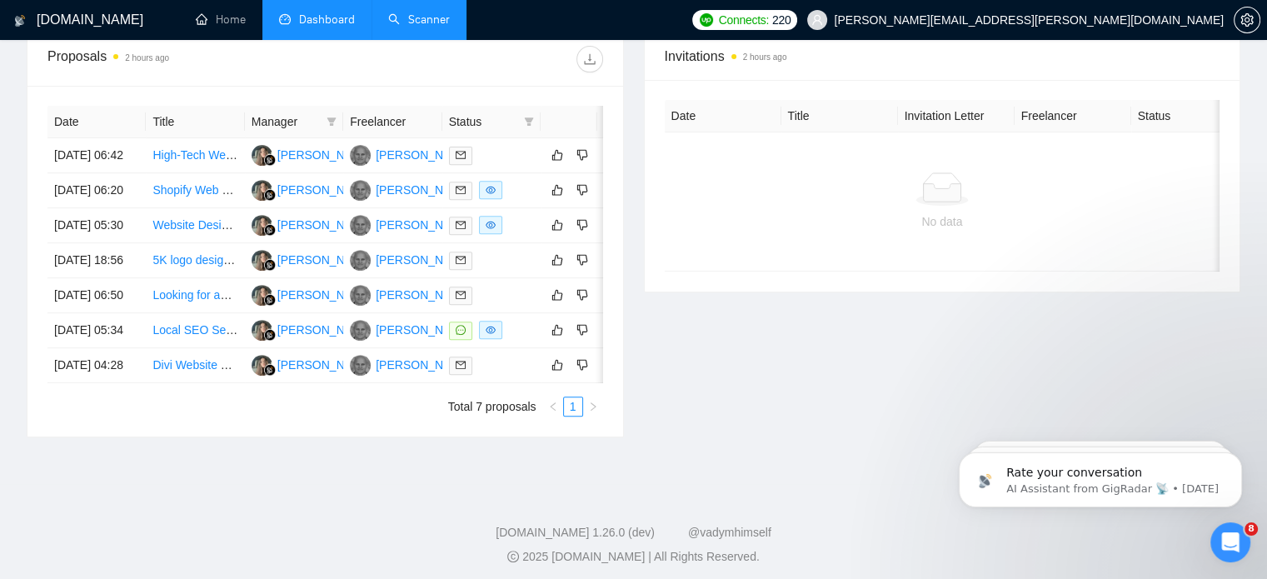
scroll to position [645, 0]
